Goal: Information Seeking & Learning: Learn about a topic

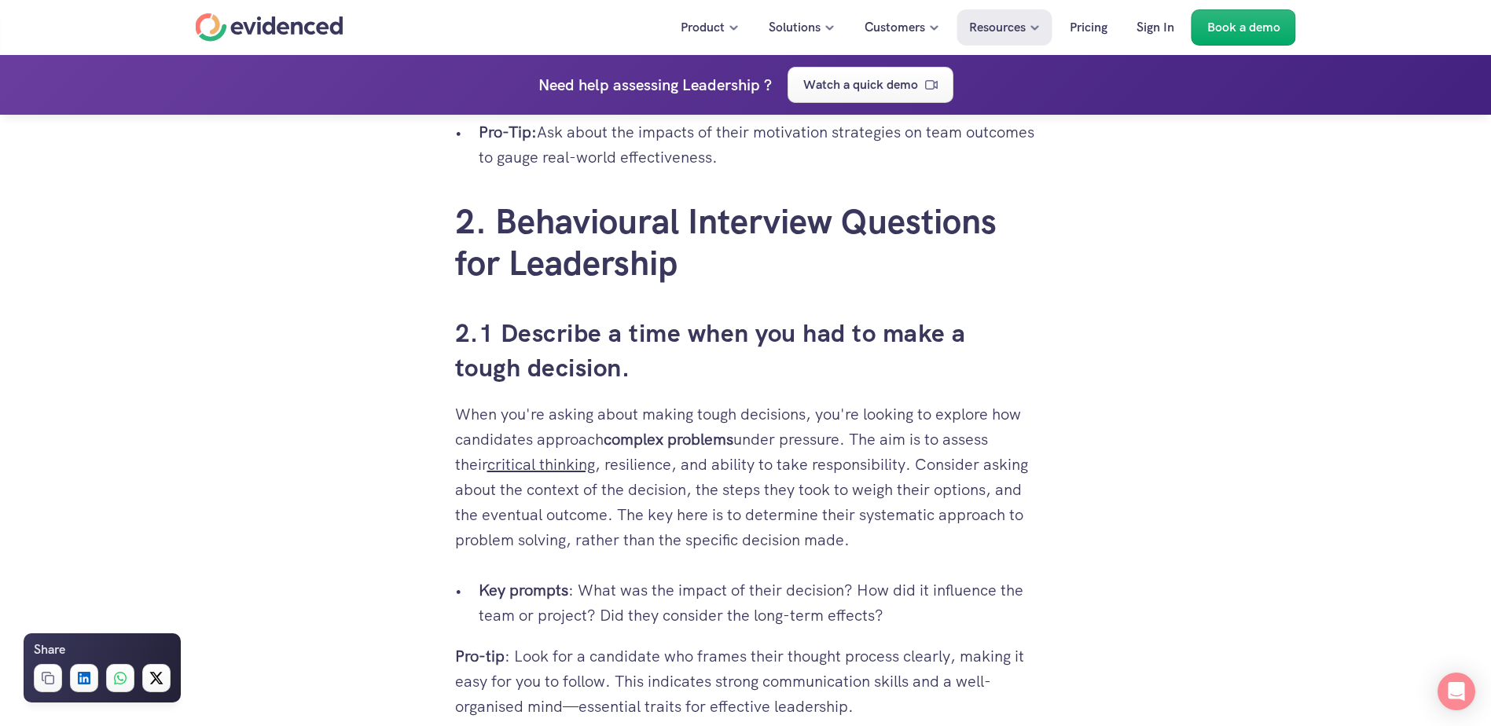
scroll to position [2830, 0]
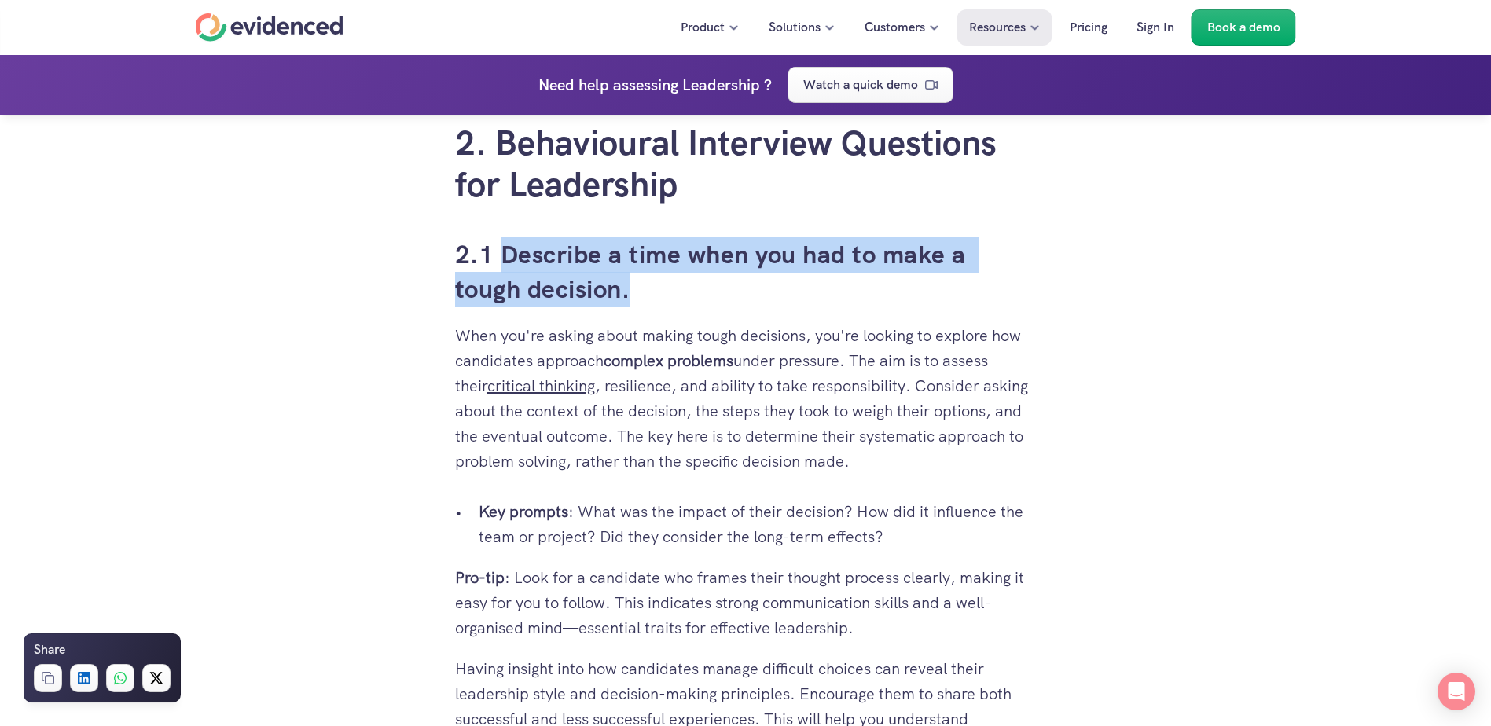
drag, startPoint x: 630, startPoint y: 292, endPoint x: 498, endPoint y: 256, distance: 136.0
click at [498, 256] on h3 "2.1 Describe a time when you had to make a tough decision." at bounding box center [746, 272] width 582 height 71
copy h3 "Describe a time when you had to make a tough decision."
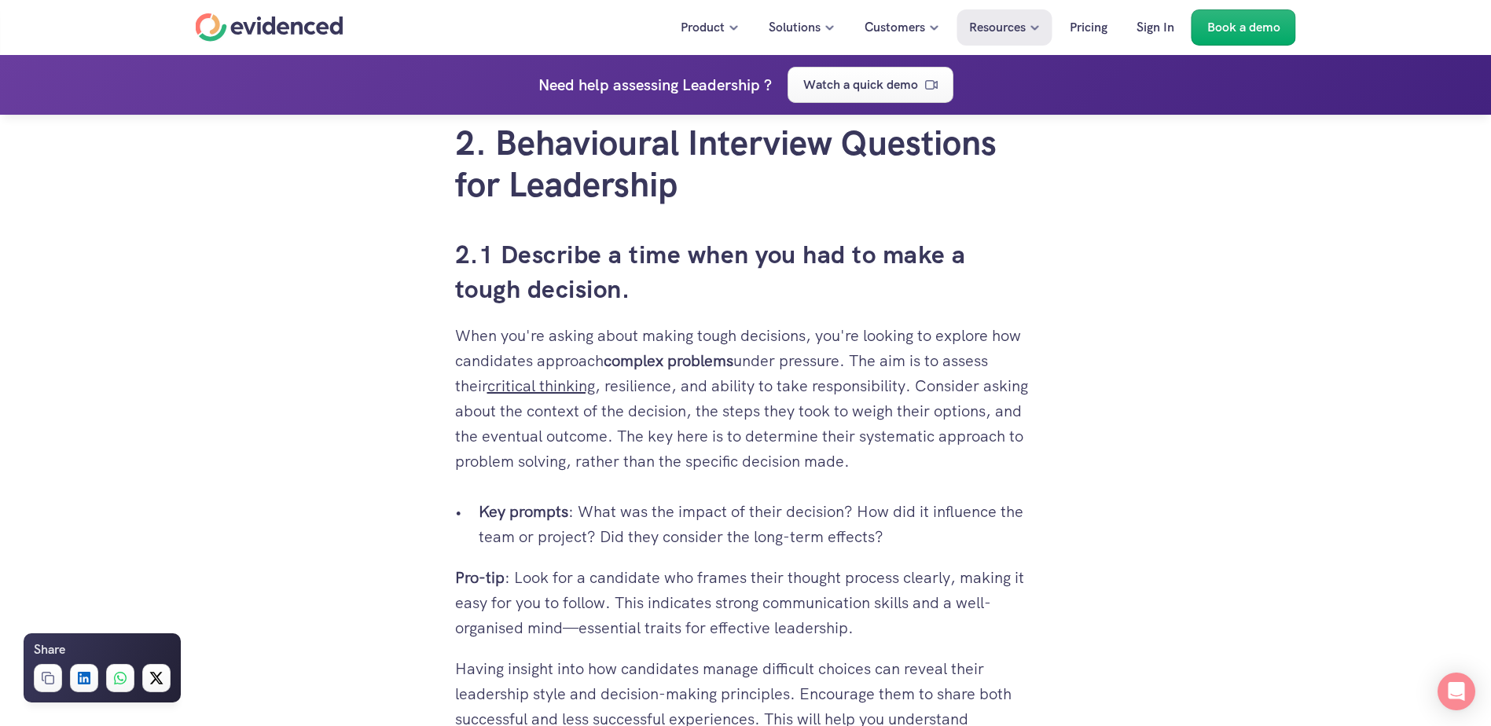
click at [523, 472] on p "When you're asking about making tough decisions, you're looking to explore how …" at bounding box center [746, 398] width 582 height 151
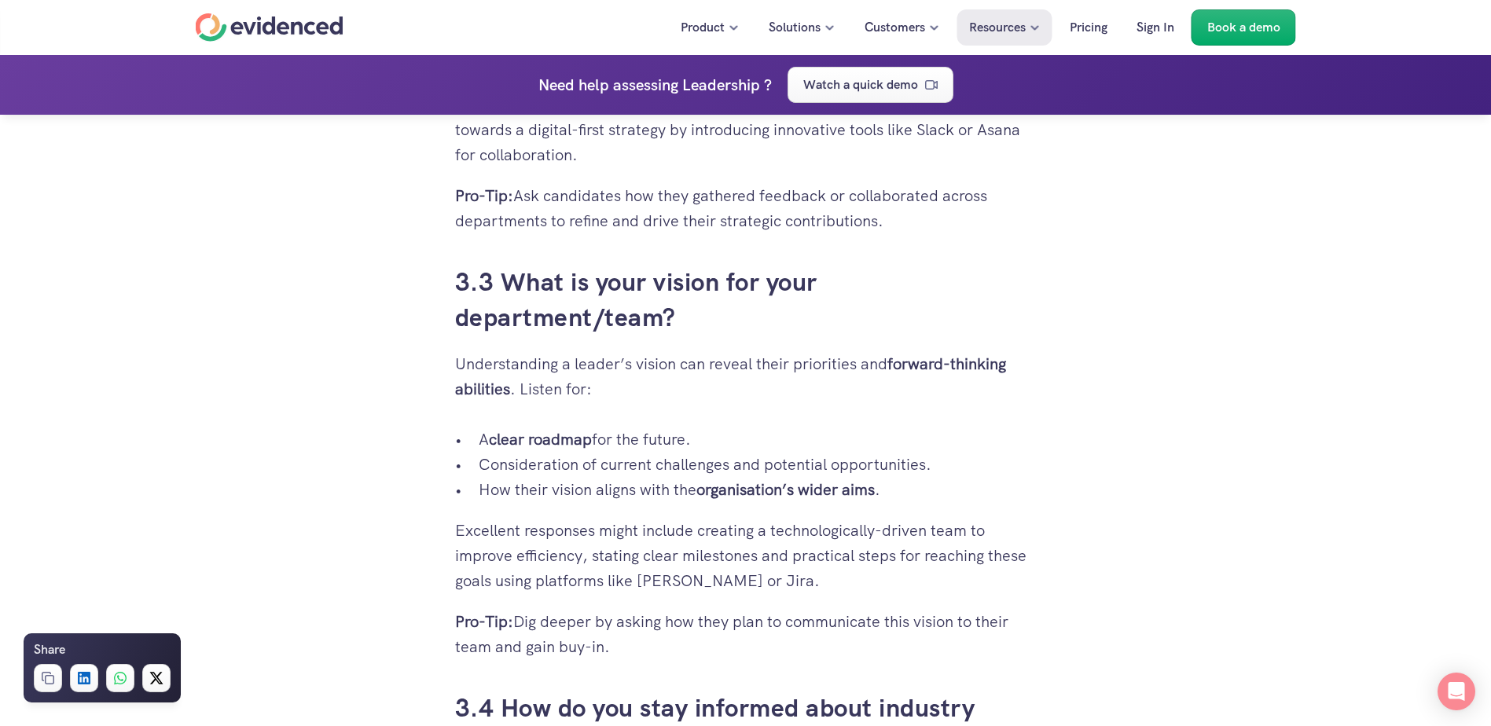
scroll to position [6604, 0]
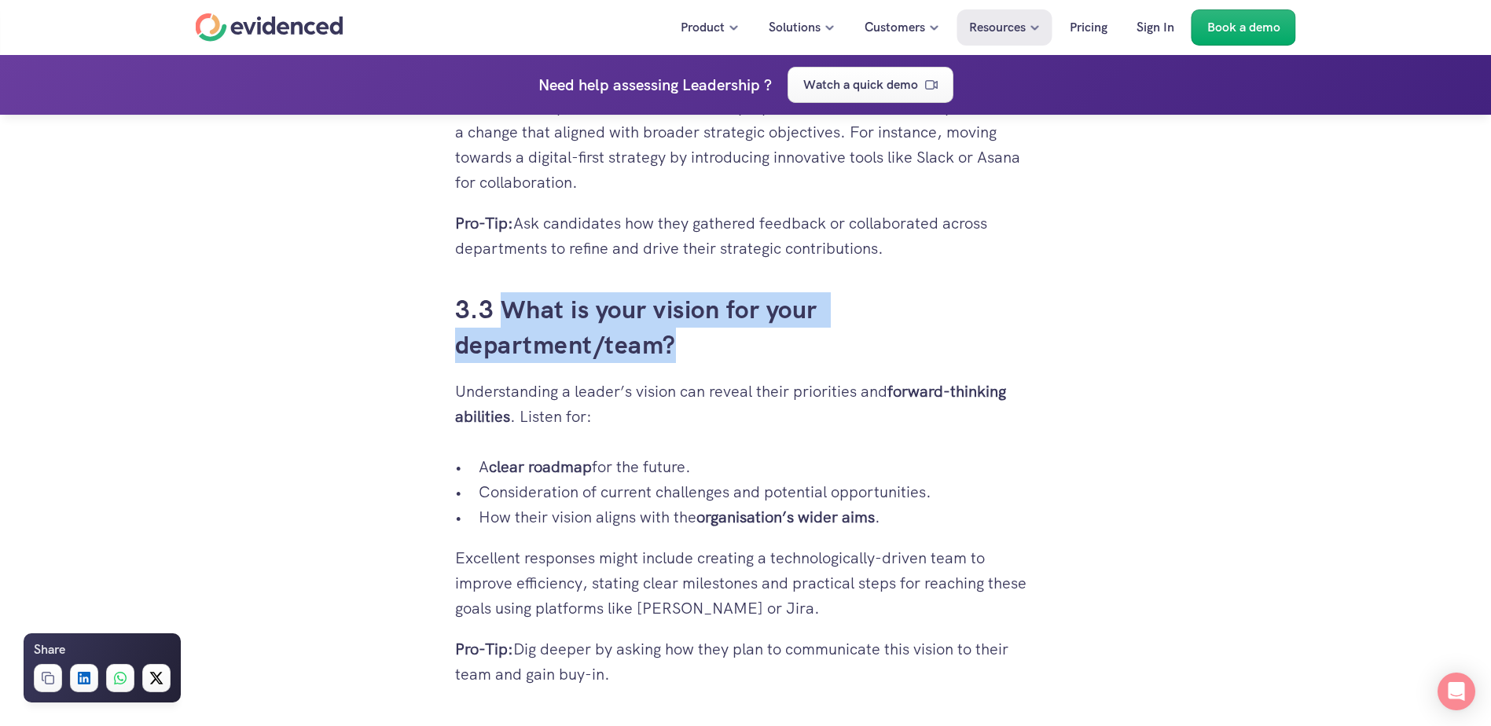
drag, startPoint x: 683, startPoint y: 347, endPoint x: 508, endPoint y: 314, distance: 178.4
click at [508, 314] on h3 "3.3 What is your vision for your department/team?" at bounding box center [746, 327] width 582 height 71
copy h3 "What is your vision for your department/team?"
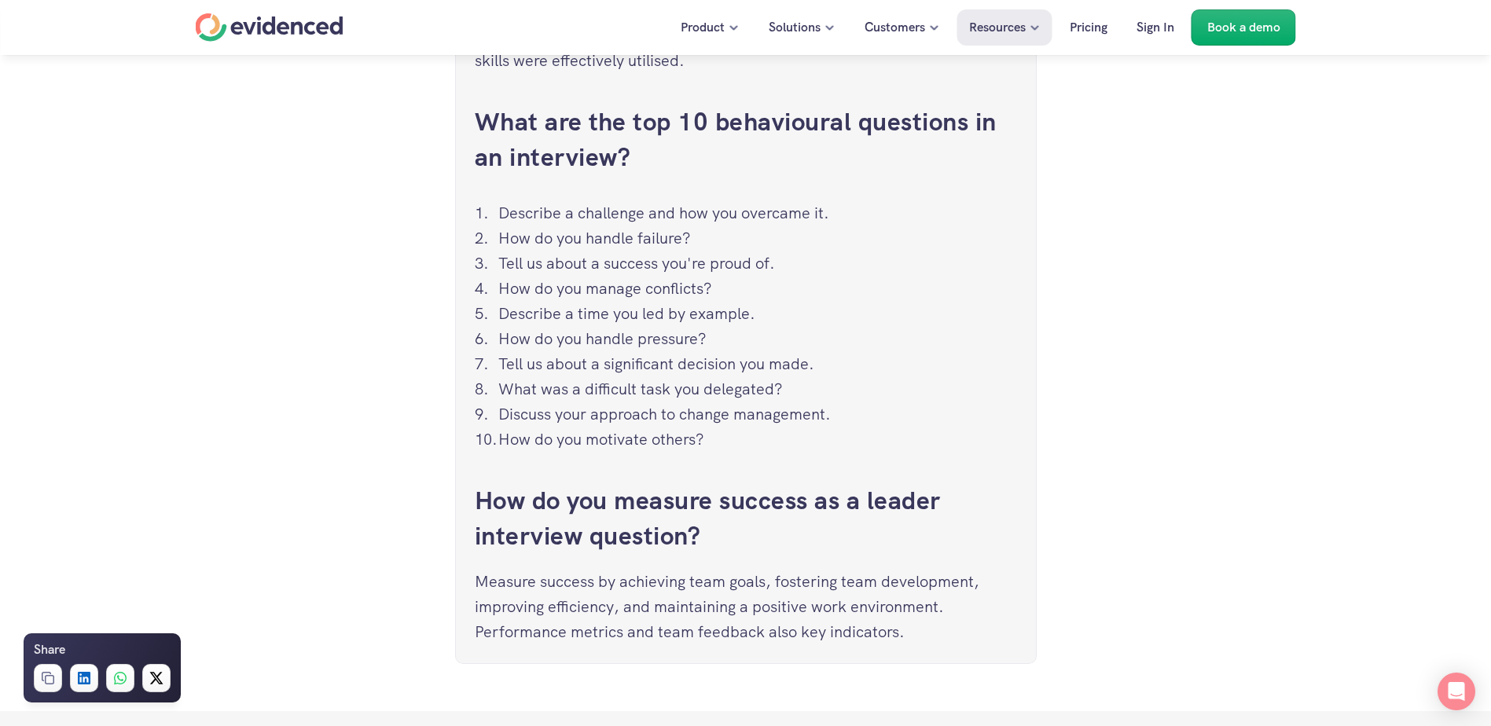
scroll to position [8569, 0]
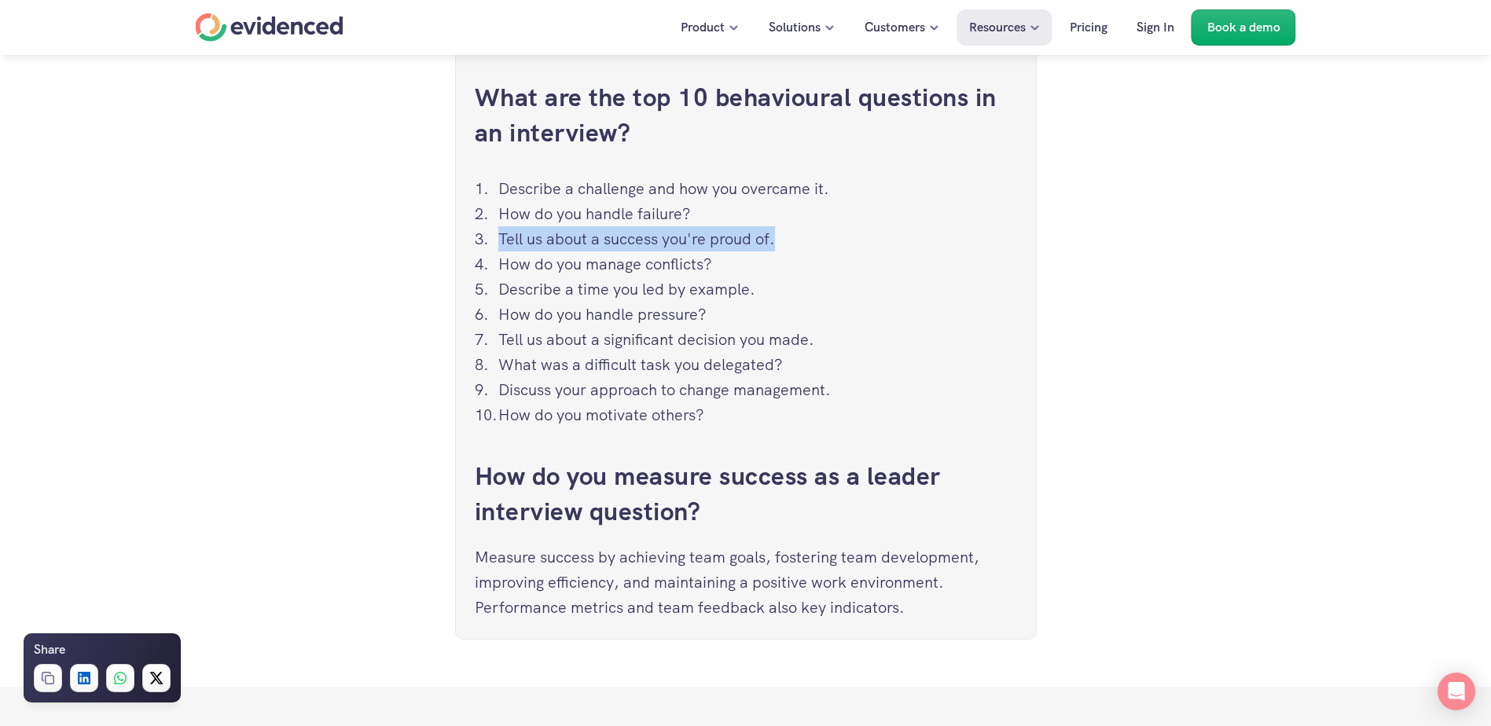
drag, startPoint x: 785, startPoint y: 240, endPoint x: 491, endPoint y: 250, distance: 294.2
click at [491, 250] on ol "Describe a challenge and how you overcame it. How do you handle failure? Tell u…" at bounding box center [746, 302] width 542 height 252
copy p "Tell us about a success you're proud of."
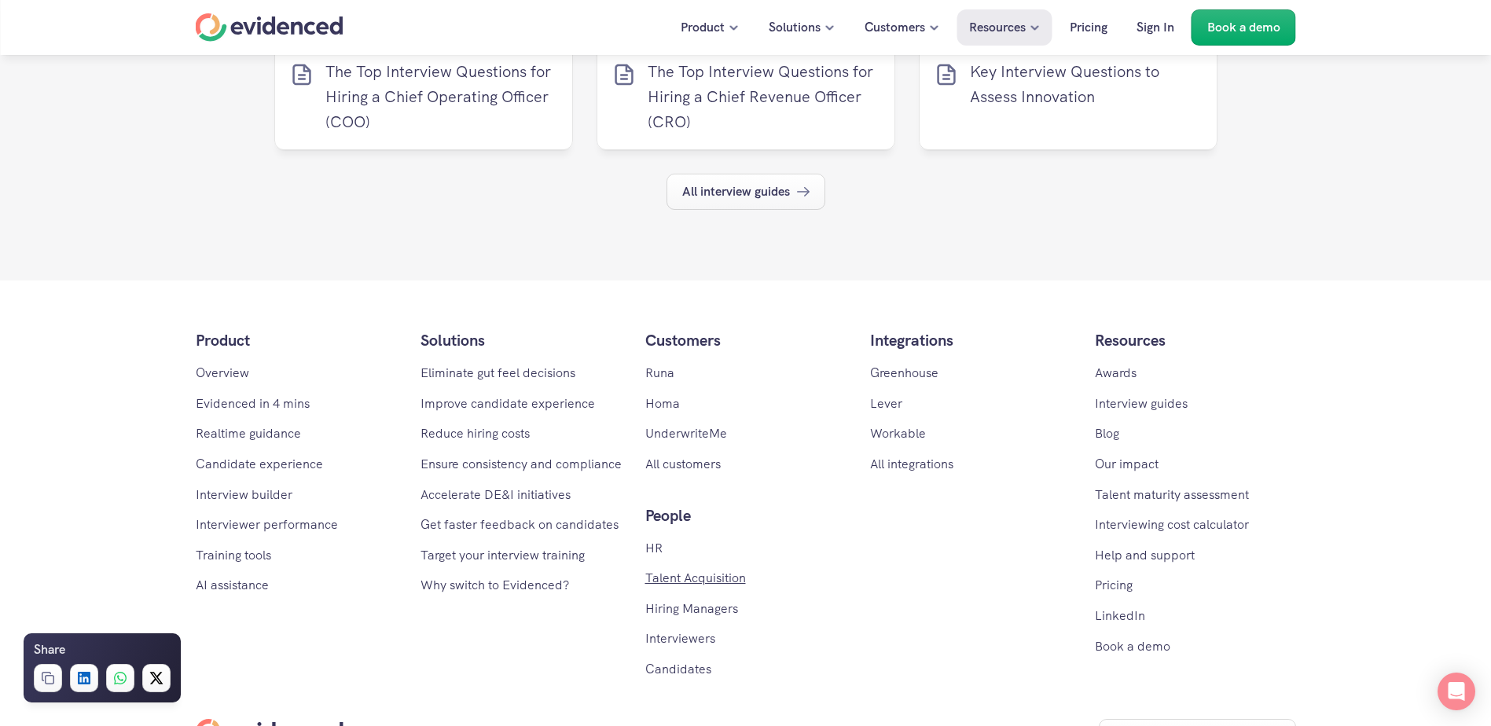
scroll to position [9195, 0]
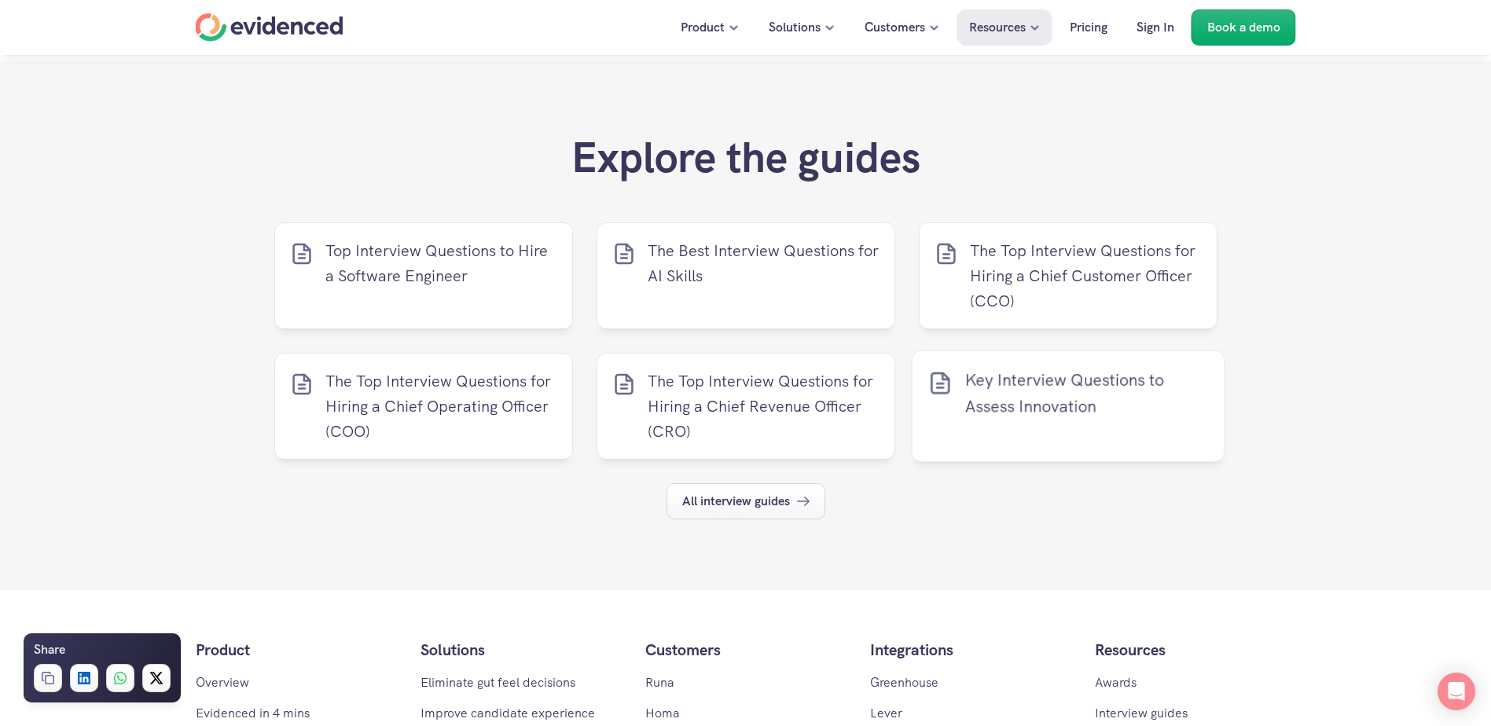
click at [1041, 399] on p "Key Interview Questions to Assess Innovation" at bounding box center [1087, 393] width 244 height 53
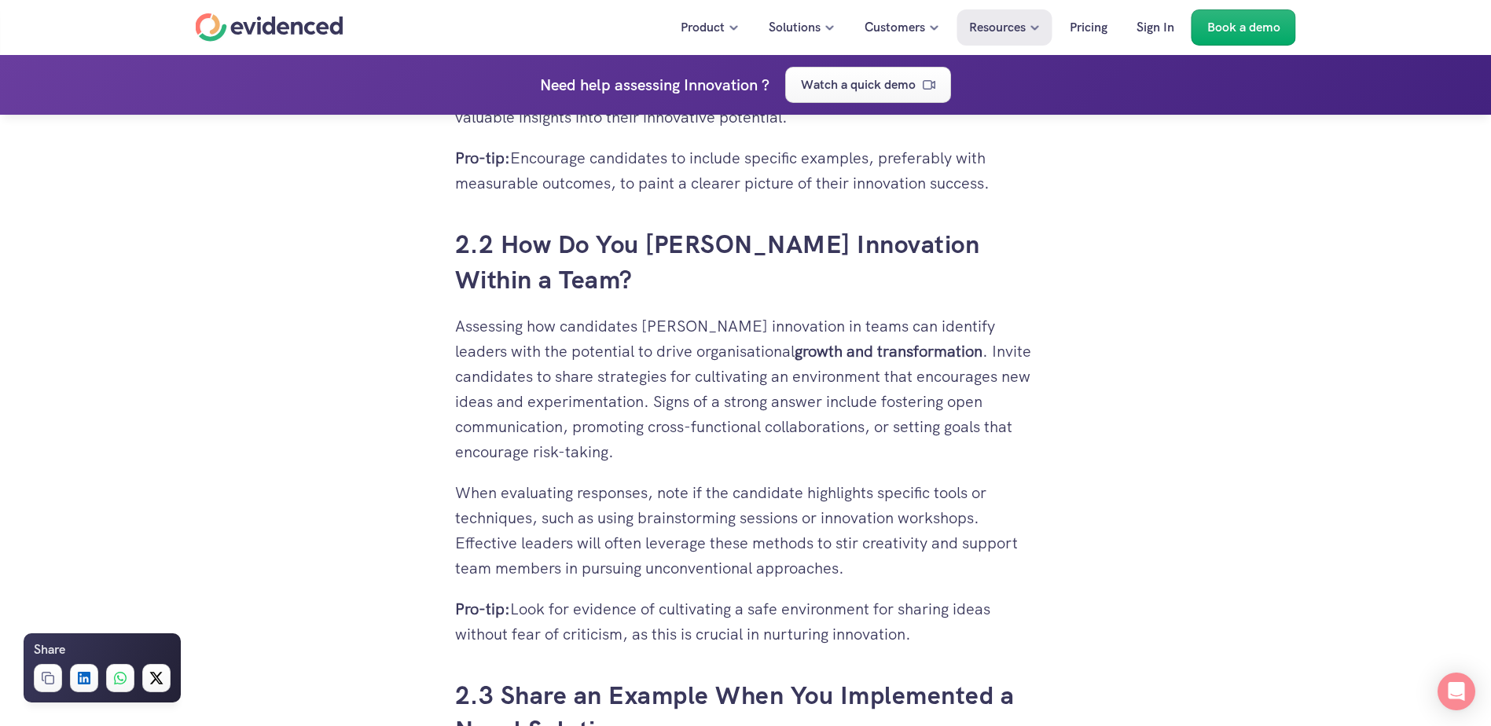
scroll to position [2752, 0]
